Goal: Use online tool/utility: Utilize a website feature to perform a specific function

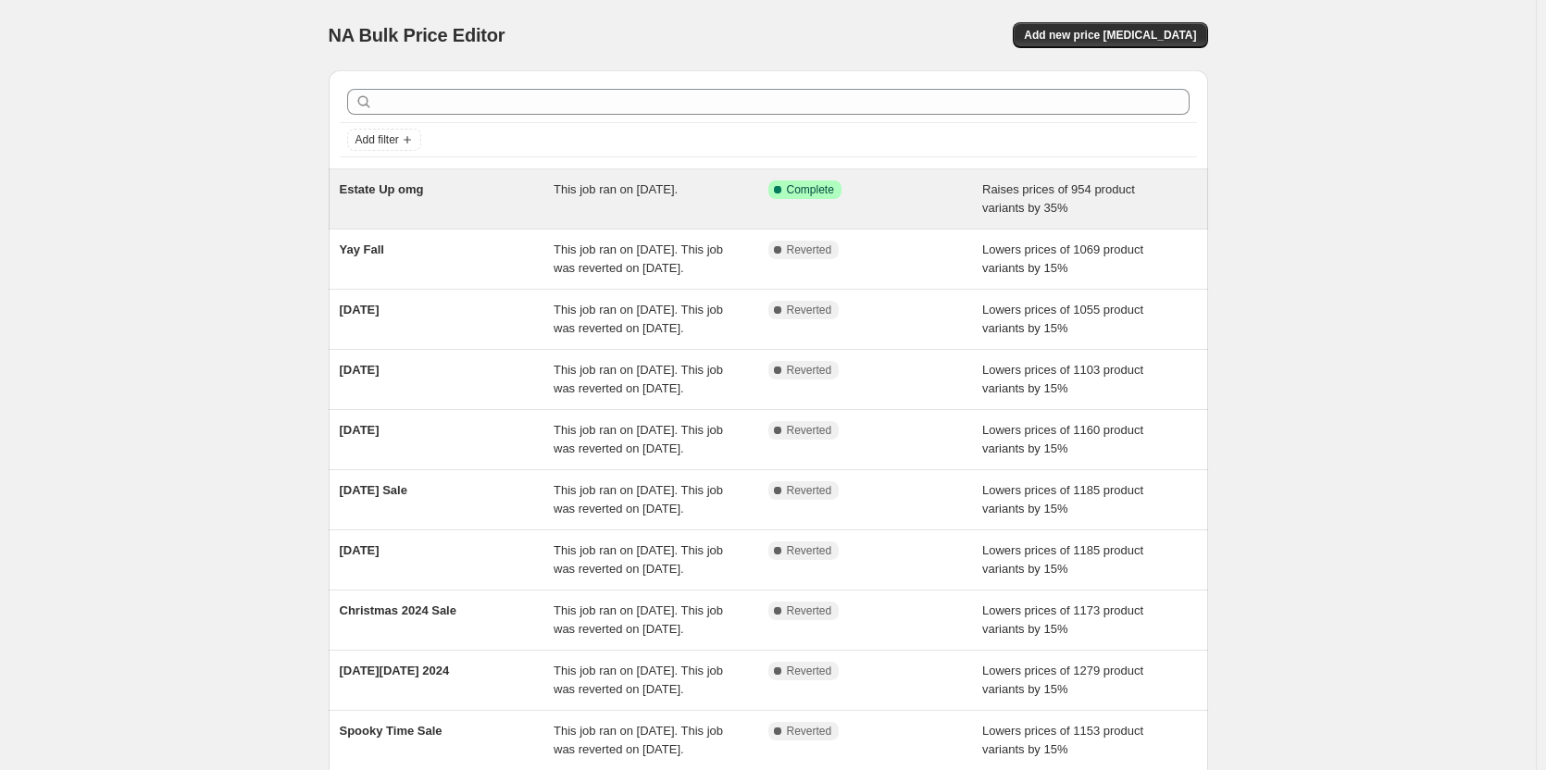
click at [452, 190] on div "Estate Up omg" at bounding box center [447, 199] width 215 height 37
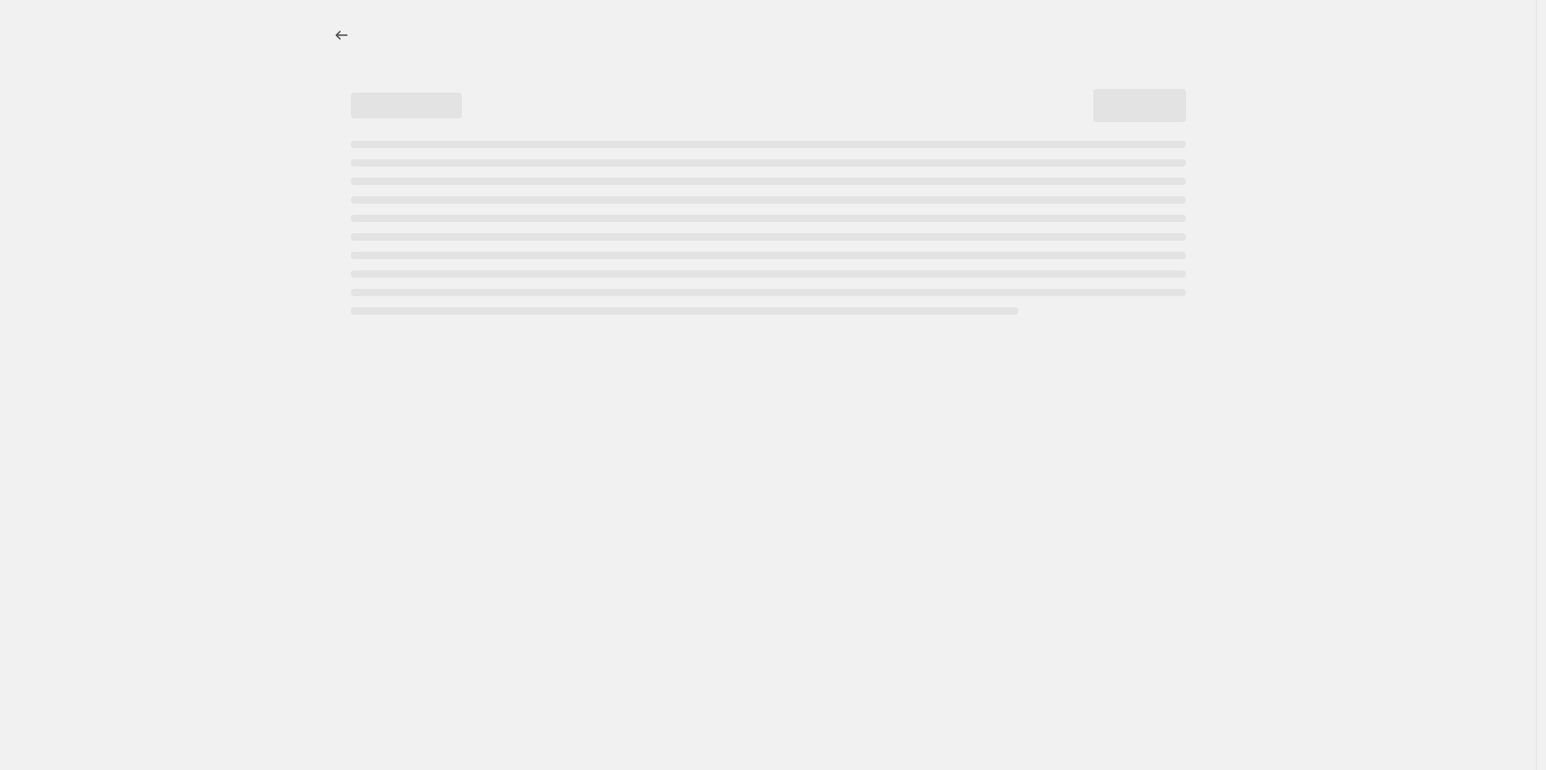
select select "percentage"
select select "remove"
select select "collection"
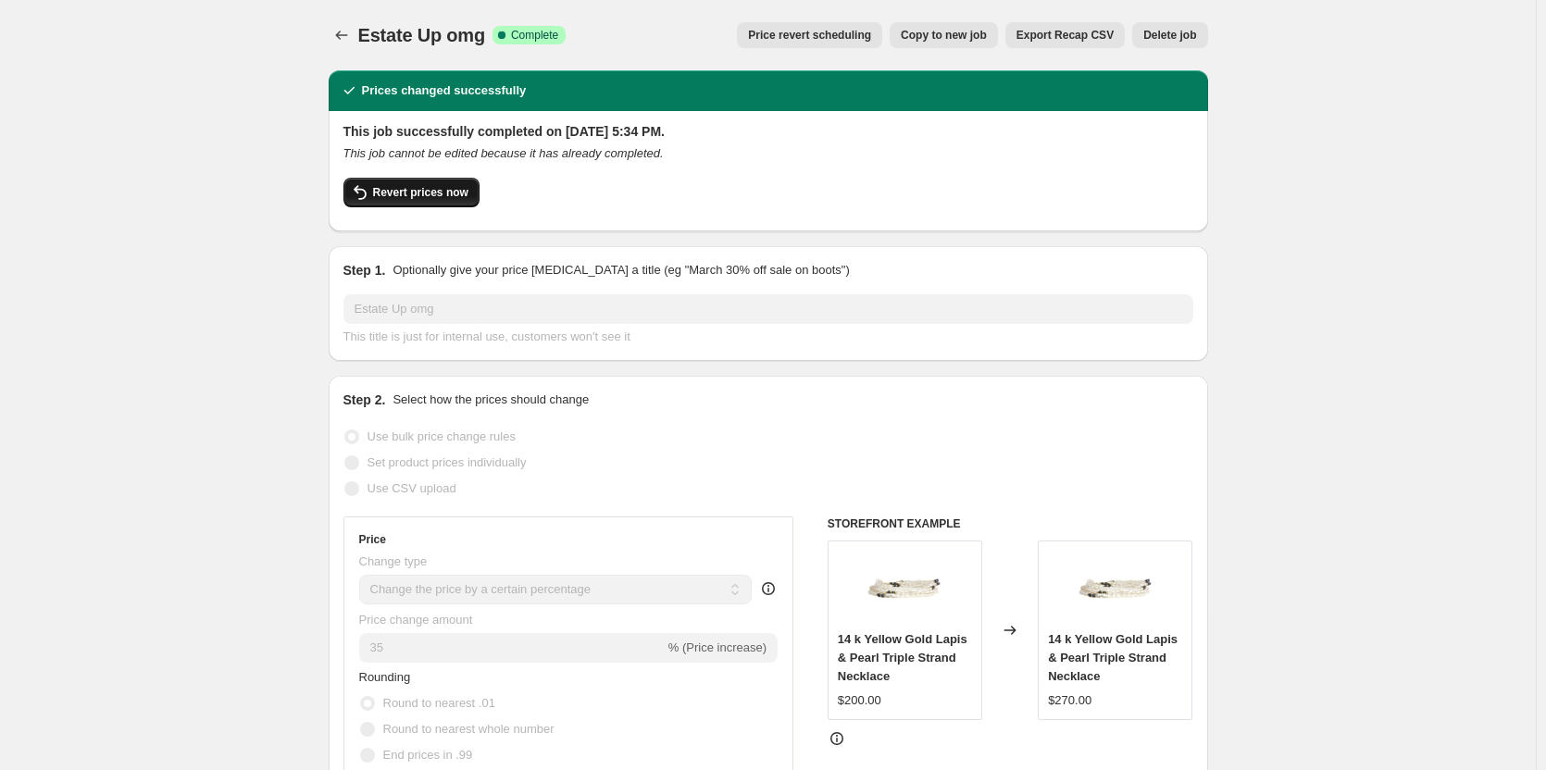
click at [449, 187] on span "Revert prices now" at bounding box center [420, 192] width 95 height 15
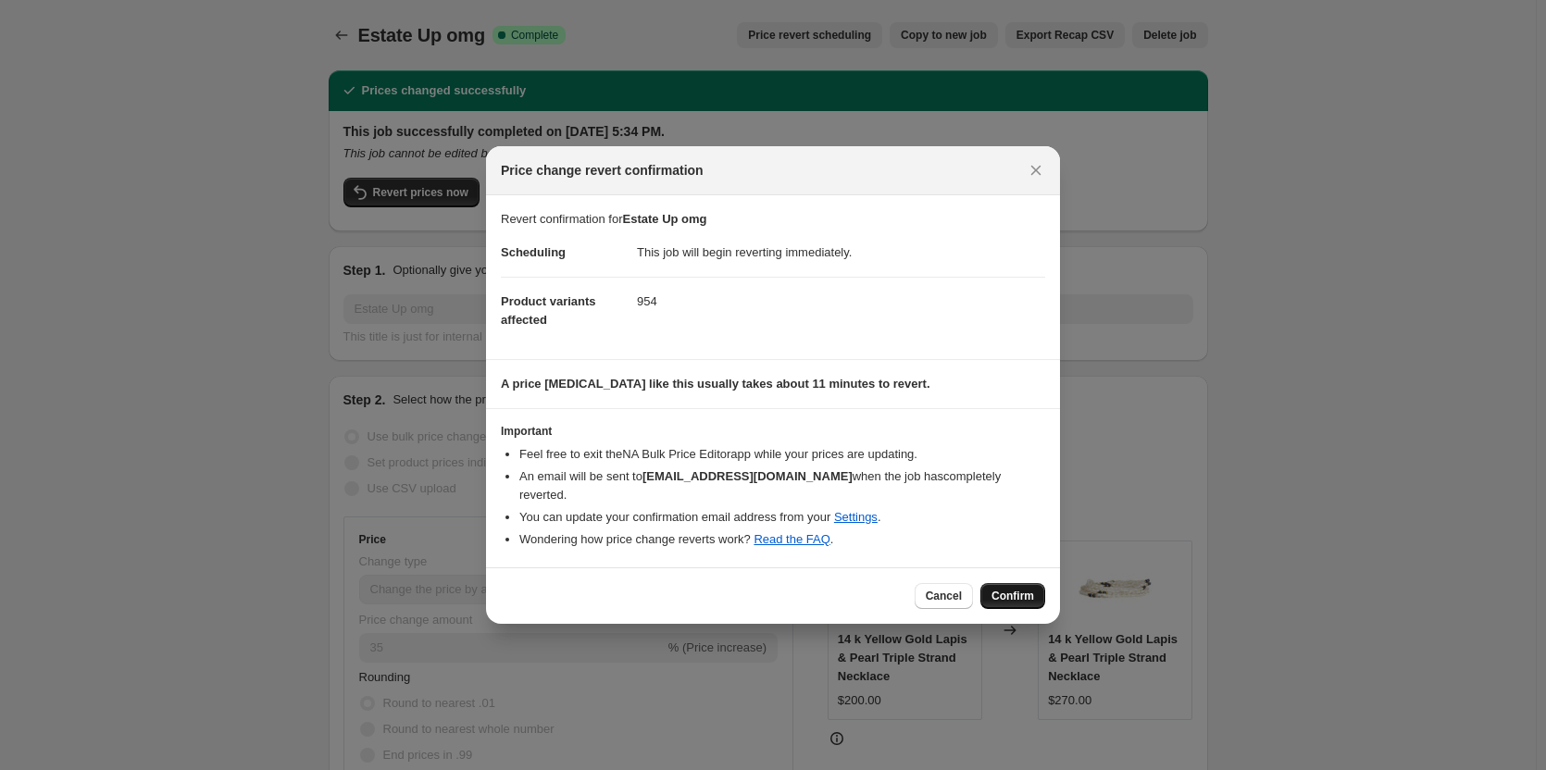
click at [1014, 589] on span "Confirm" at bounding box center [1013, 596] width 43 height 15
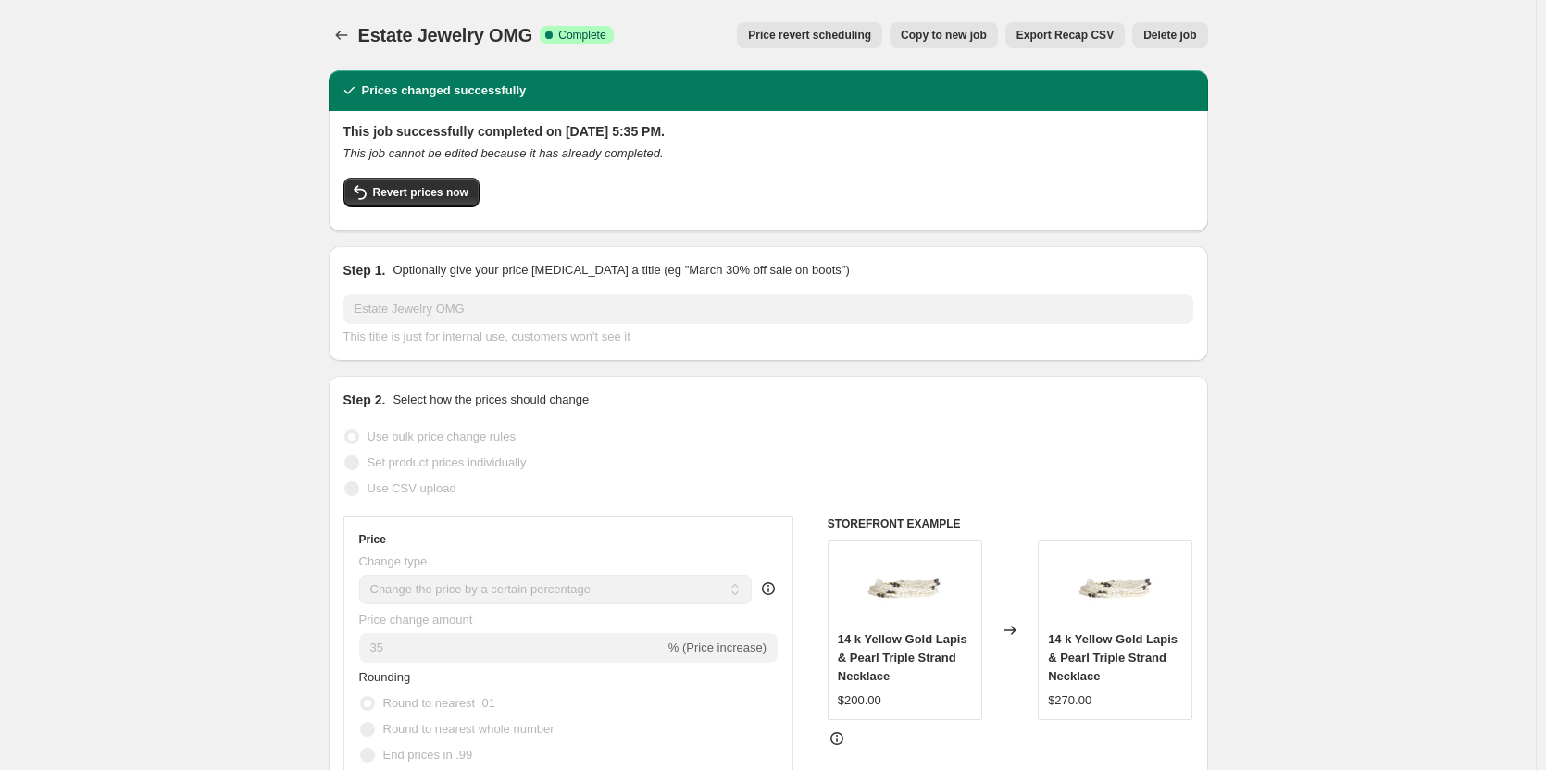
select select "percentage"
select select "remove"
select select "collection"
click at [429, 187] on span "Revert prices now" at bounding box center [420, 192] width 95 height 15
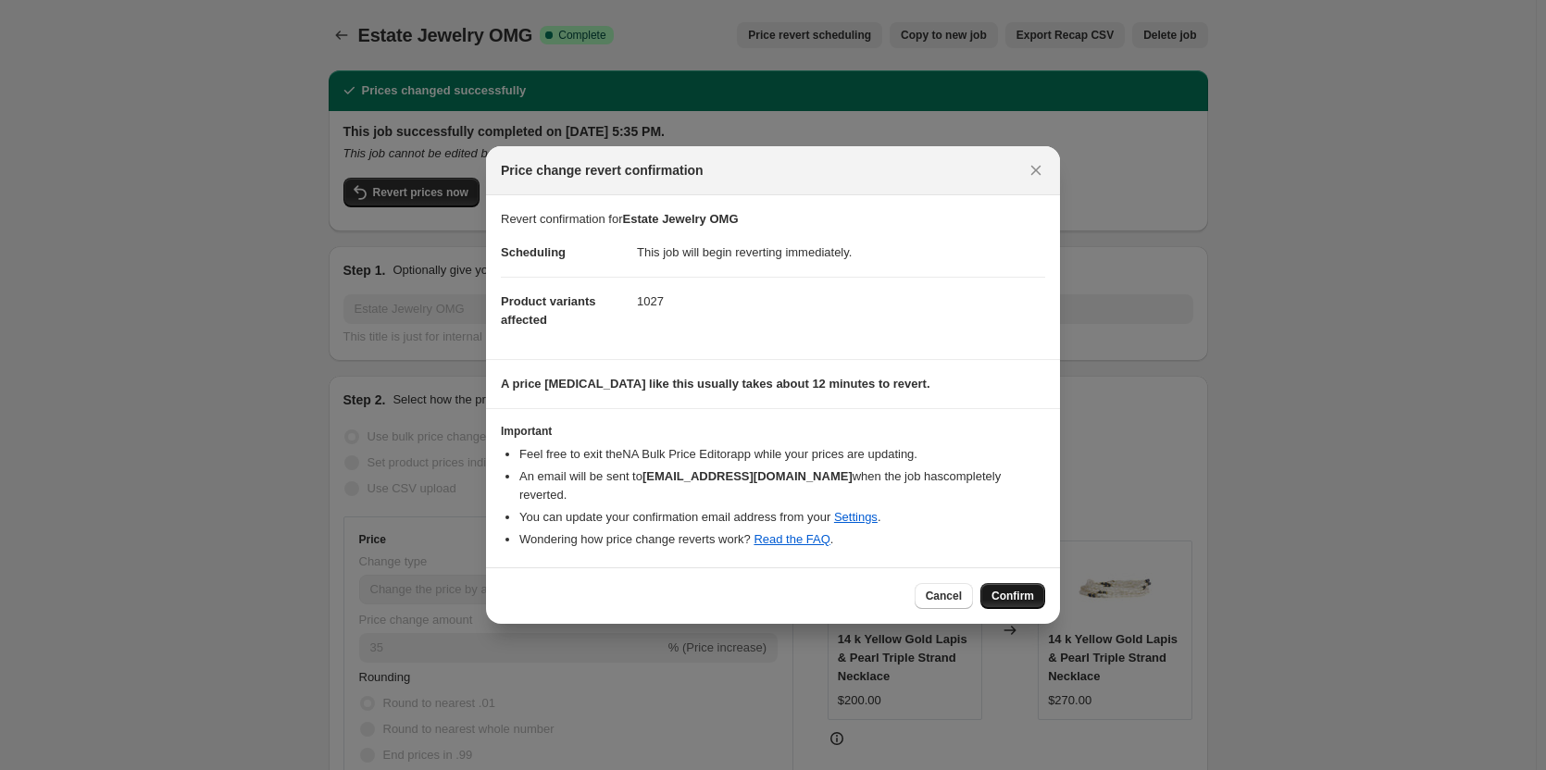
click at [1006, 589] on span "Confirm" at bounding box center [1013, 596] width 43 height 15
